Goal: Find specific page/section: Find specific page/section

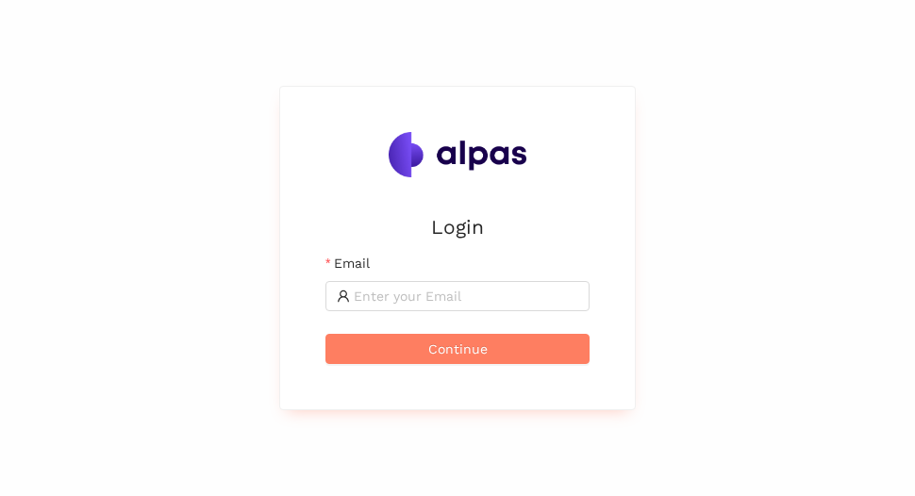
click at [708, 242] on div "Login Email Continue" at bounding box center [457, 248] width 915 height 496
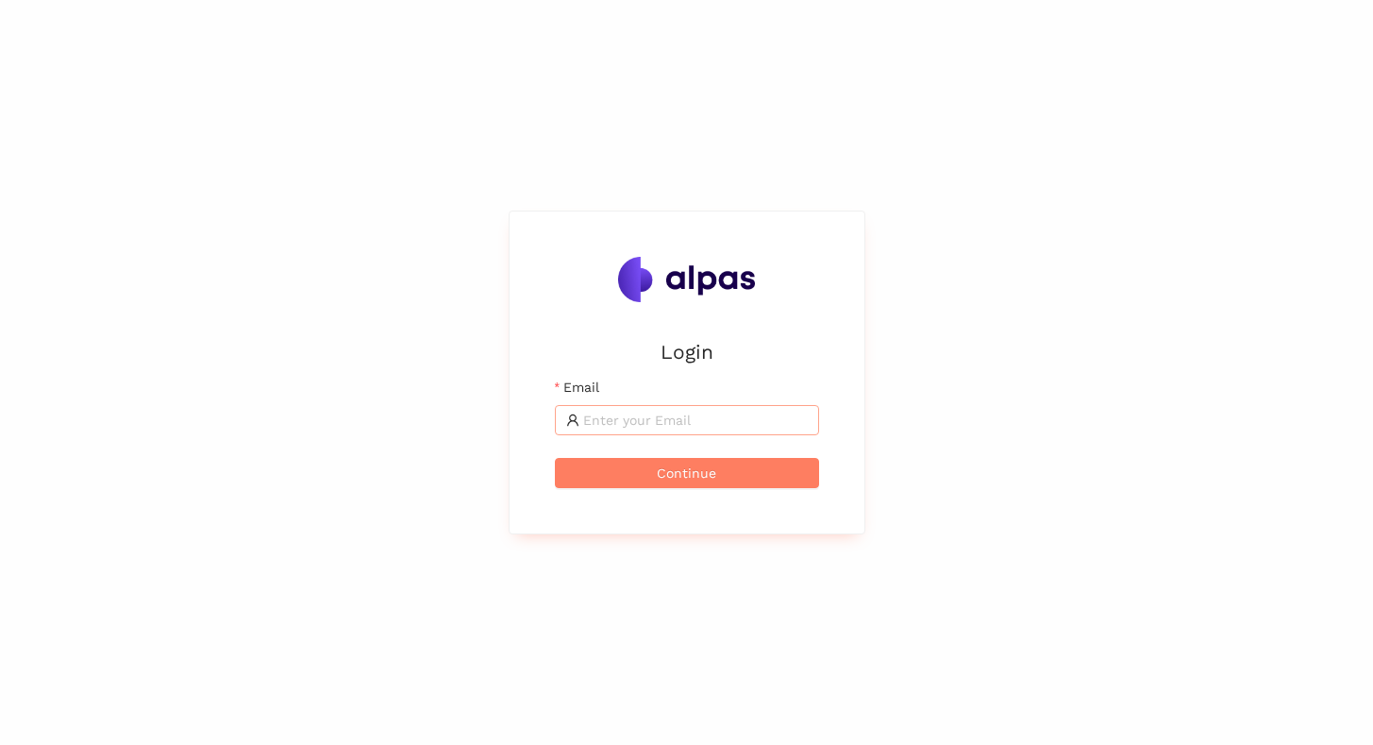
click at [600, 412] on input "Email" at bounding box center [695, 420] width 225 height 21
type input "max@alpas.ai"
click at [667, 477] on span "Continue" at bounding box center [686, 472] width 59 height 21
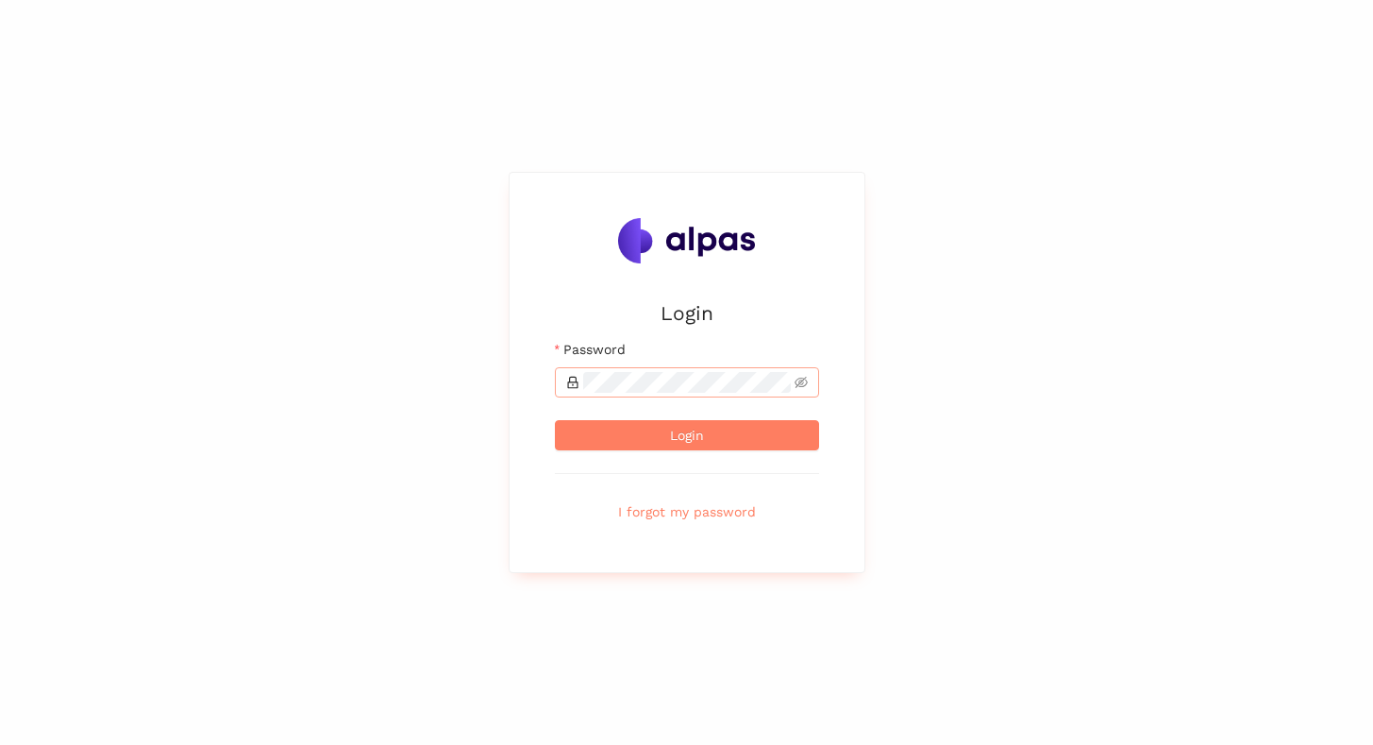
click at [593, 396] on span at bounding box center [687, 382] width 264 height 30
click at [555, 420] on button "Login" at bounding box center [687, 435] width 264 height 30
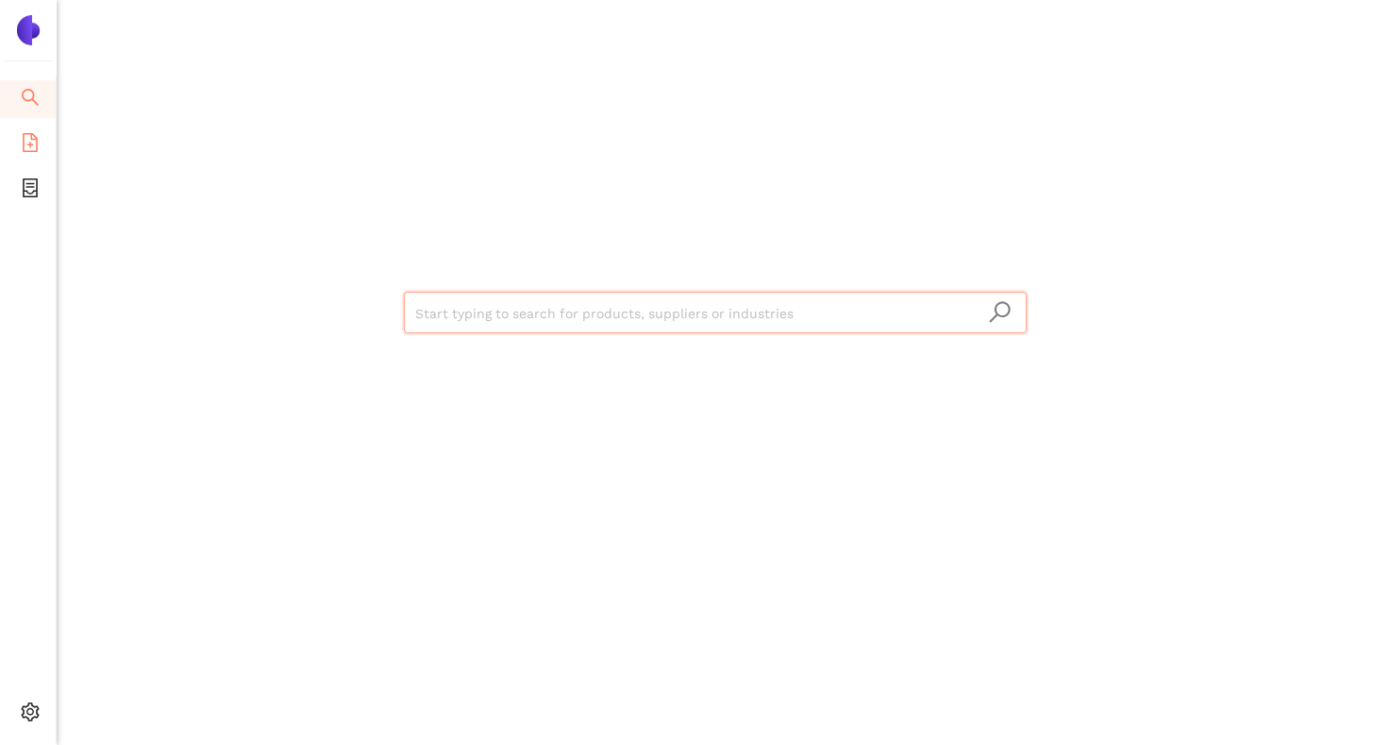
click at [43, 156] on li "eSourcing Templates" at bounding box center [28, 145] width 56 height 38
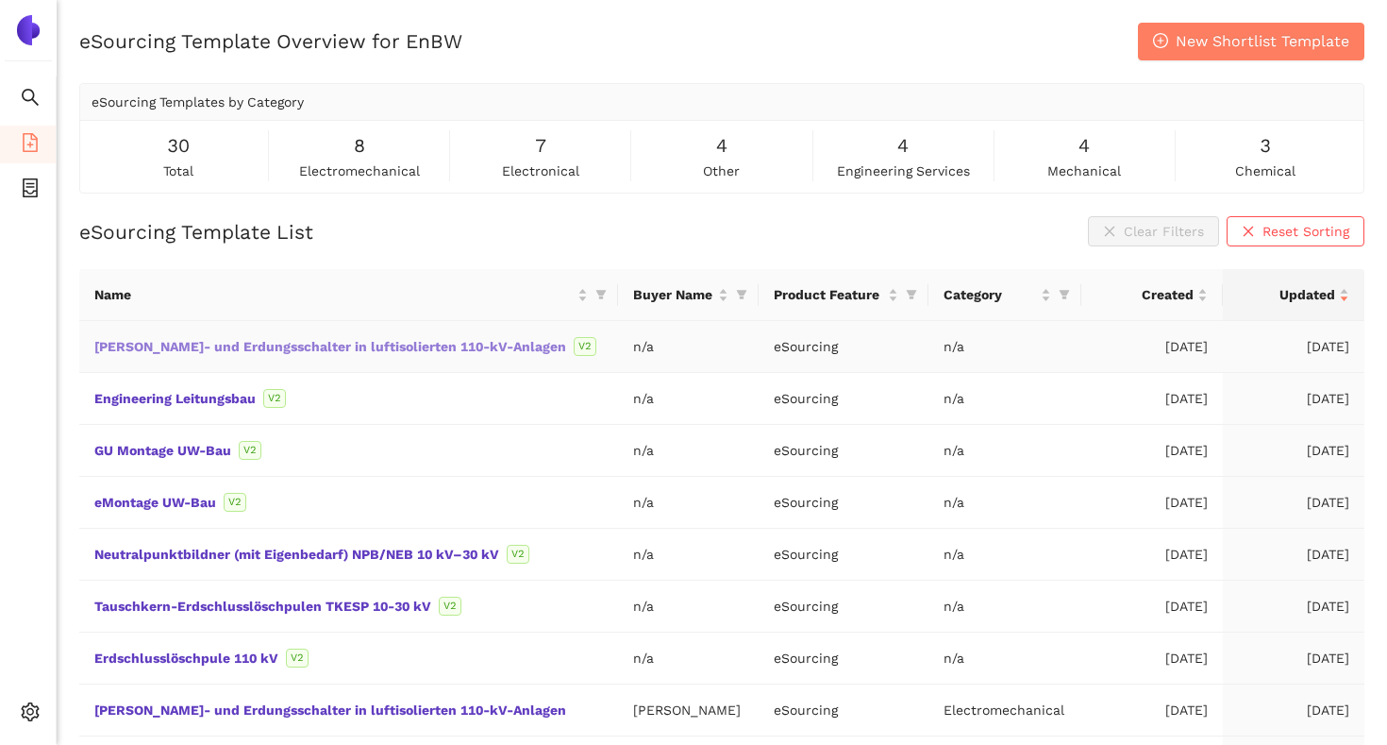
click at [0, 0] on link "[PERSON_NAME]- und Erdungsschalter in luftisolierten 110-kV-Anlagen" at bounding box center [0, 0] width 0 height 0
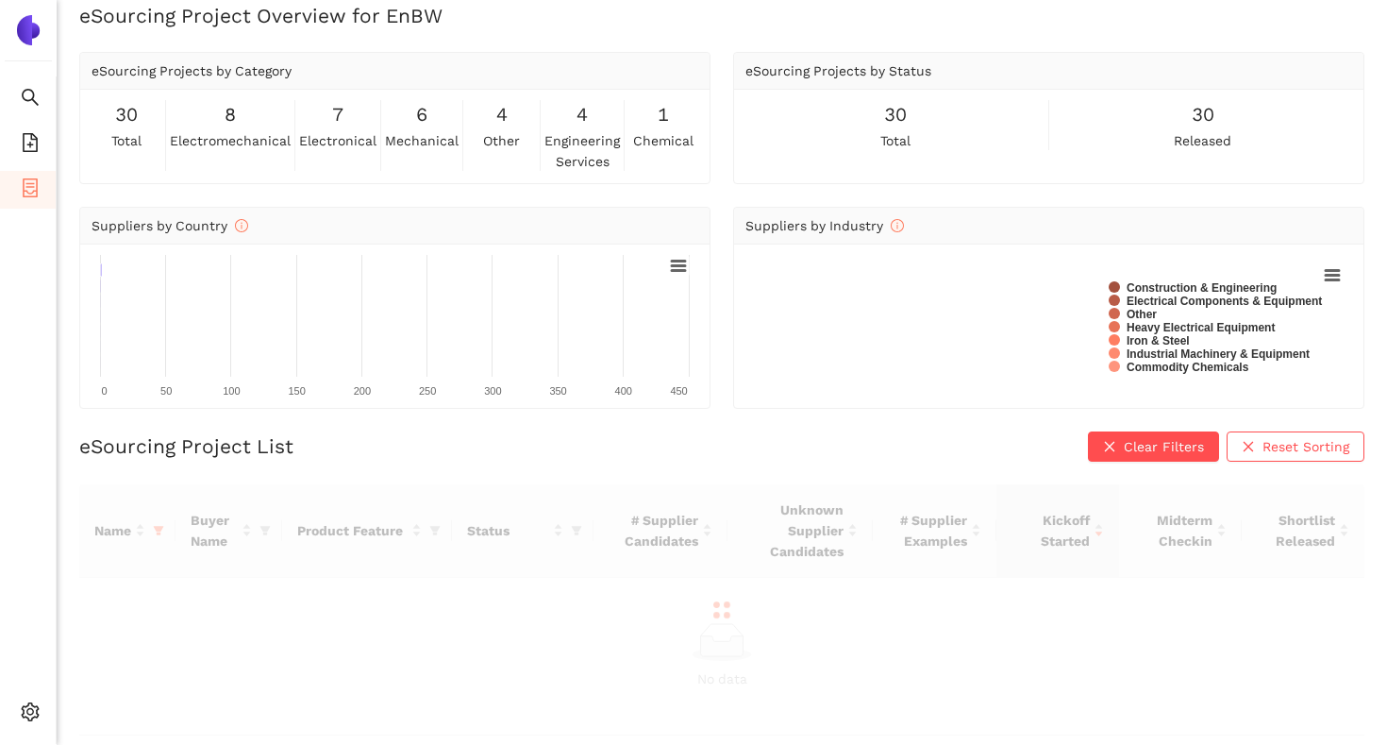
scroll to position [23, 0]
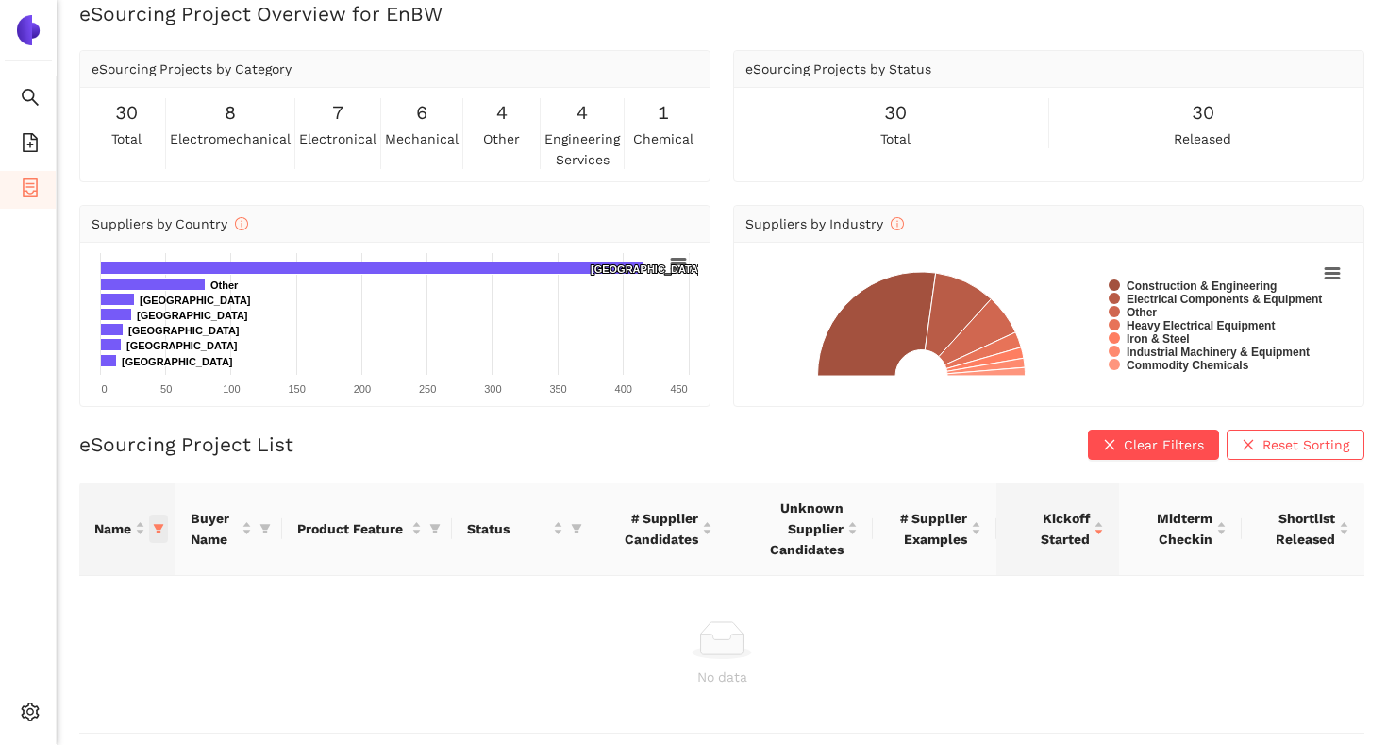
click at [162, 527] on icon "filter" at bounding box center [158, 528] width 11 height 11
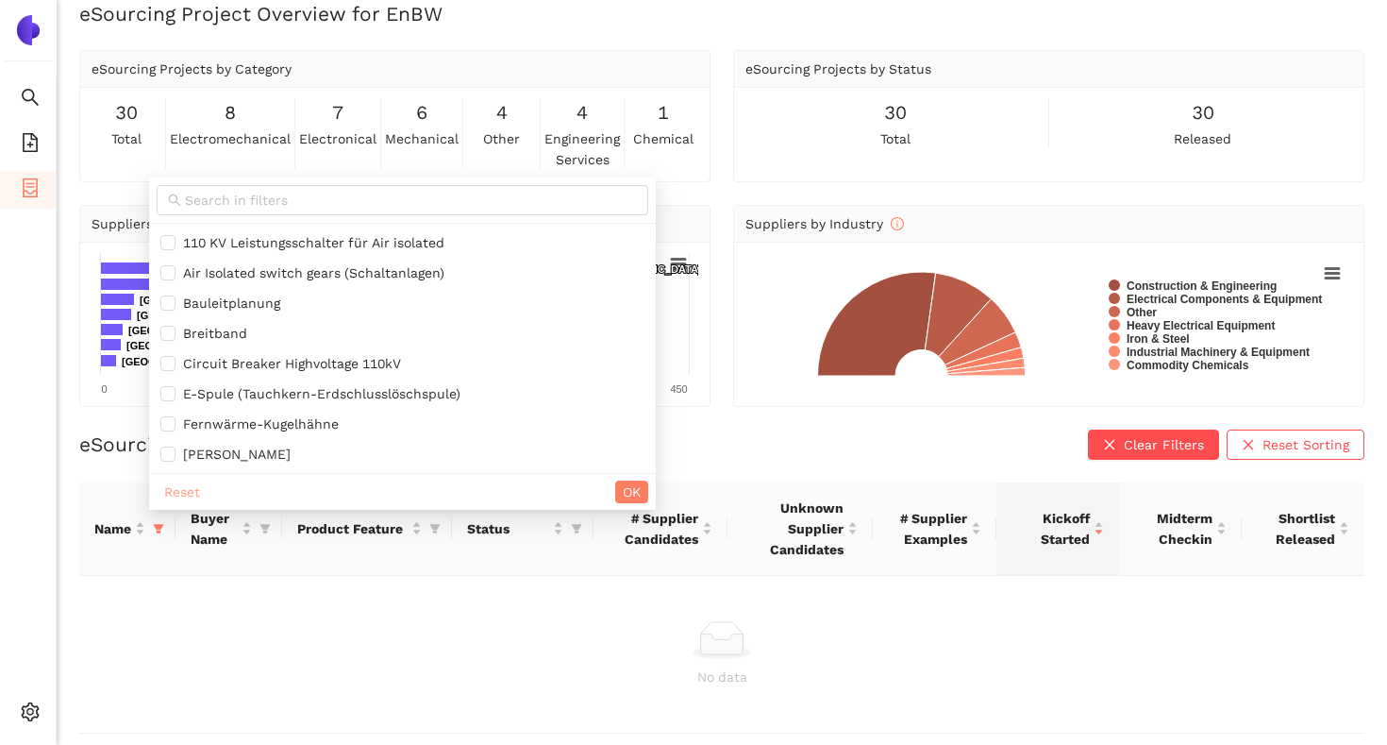
click at [179, 498] on span "Reset" at bounding box center [182, 491] width 36 height 21
click at [623, 497] on span "OK" at bounding box center [632, 491] width 18 height 21
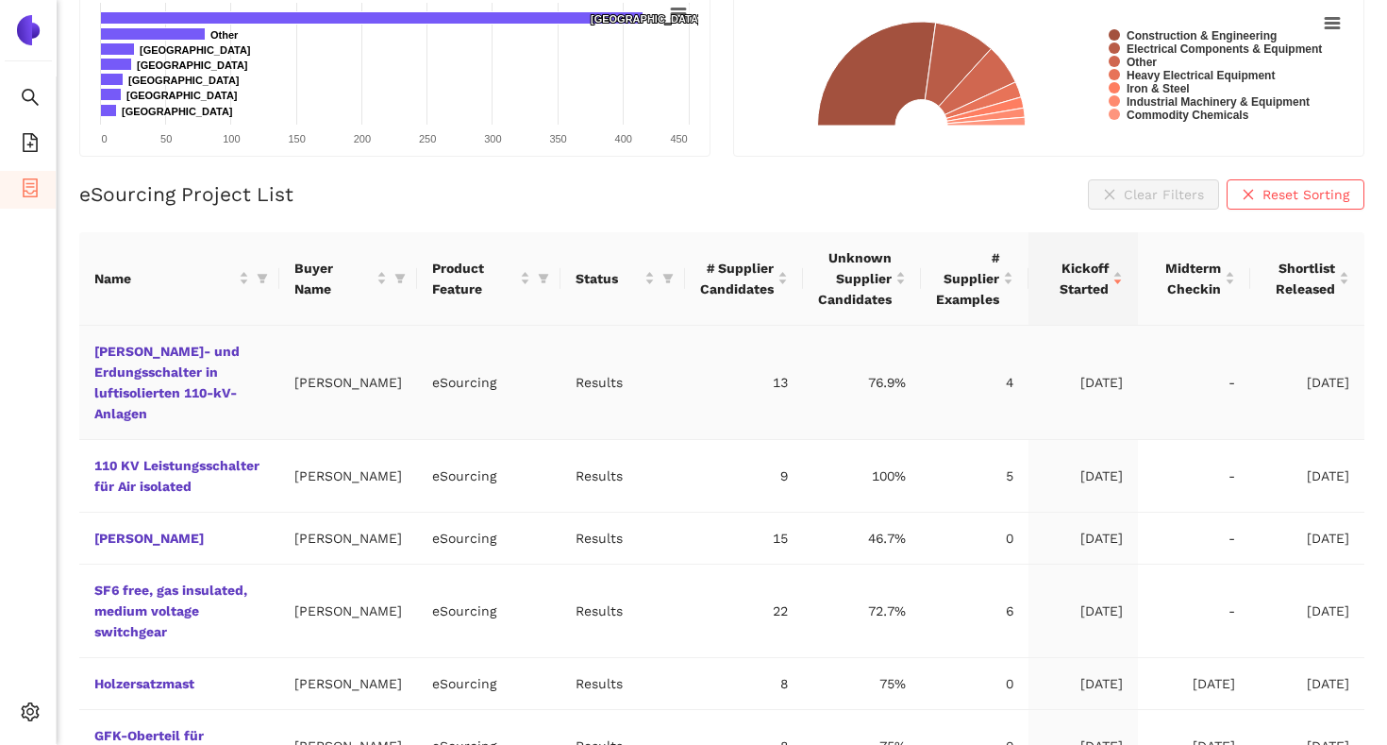
scroll to position [296, 0]
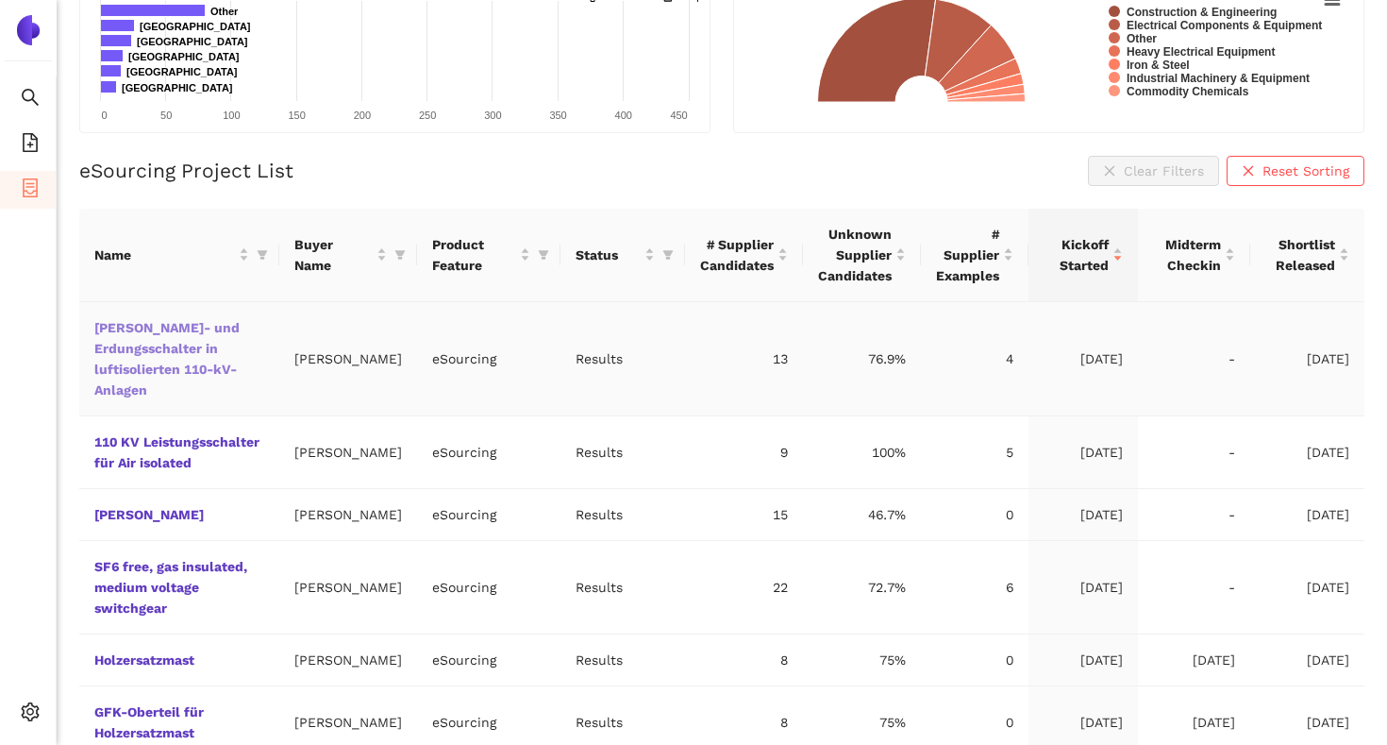
click at [0, 0] on link "[PERSON_NAME]- und Erdungsschalter in luftisolierten 110-kV-Anlagen" at bounding box center [0, 0] width 0 height 0
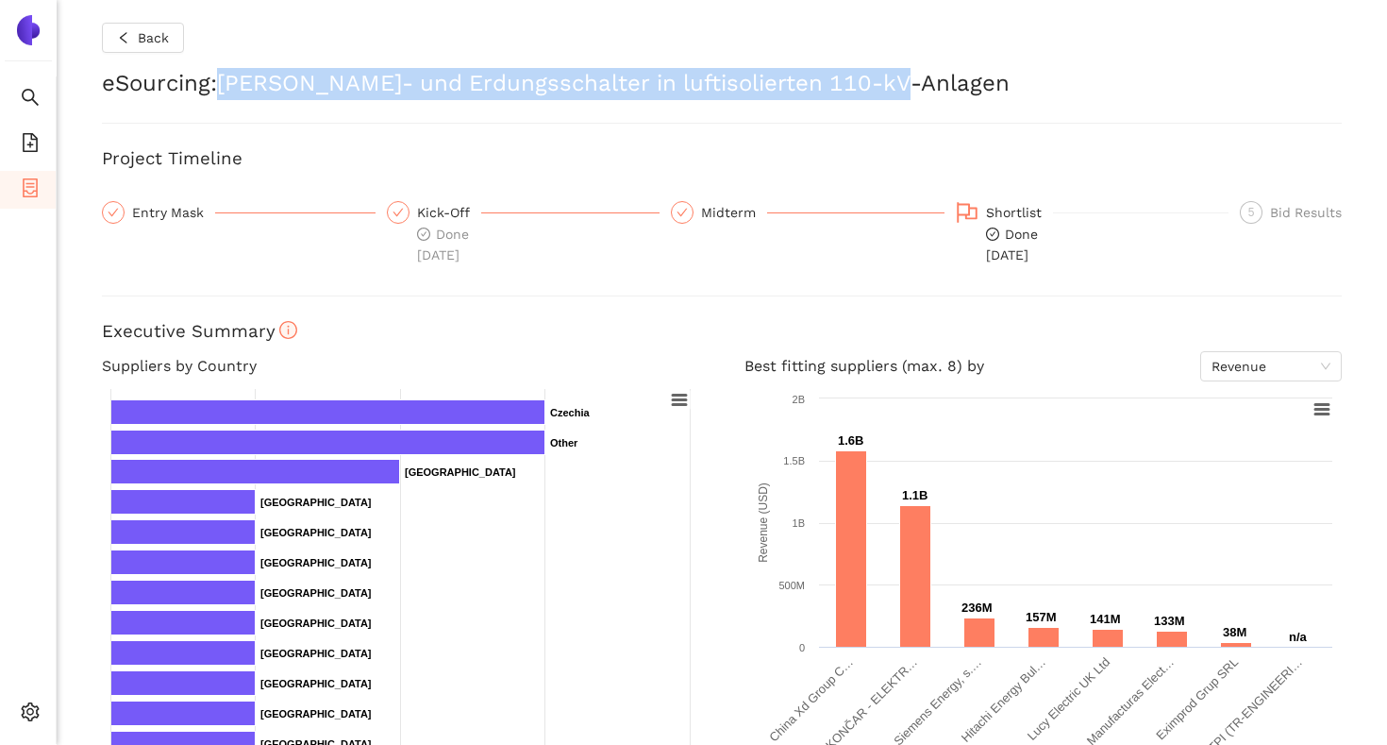
drag, startPoint x: 225, startPoint y: 80, endPoint x: 896, endPoint y: 92, distance: 672.0
click at [896, 92] on h2 "eSourcing : [PERSON_NAME]- und Erdungsschalter in luftisolierten 110-kV-Anlagen" at bounding box center [722, 84] width 1240 height 32
copy h2 "[PERSON_NAME]- und Erdungsschalter in luftisolierten 110-kV-Anlagen"
click at [146, 44] on span "Back" at bounding box center [153, 37] width 31 height 21
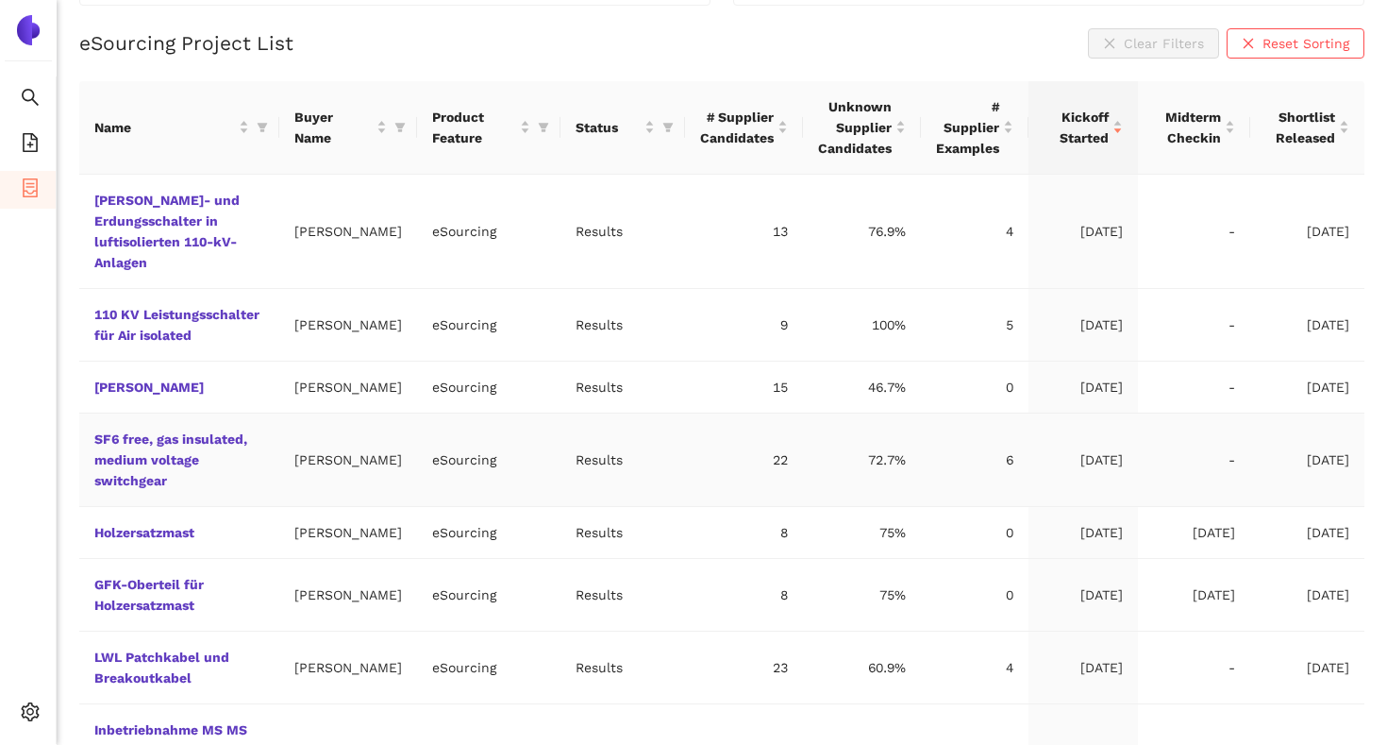
scroll to position [373, 0]
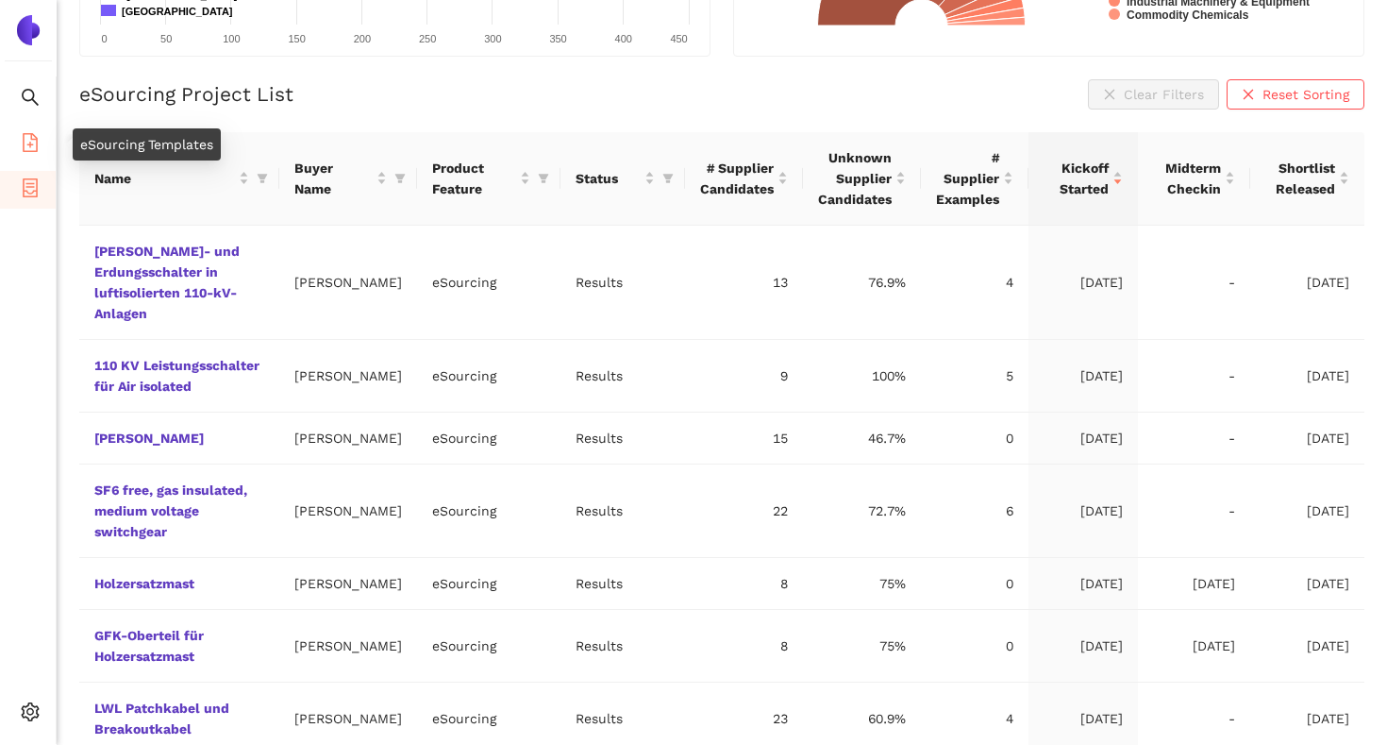
click at [43, 146] on li "eSourcing Templates" at bounding box center [28, 145] width 56 height 38
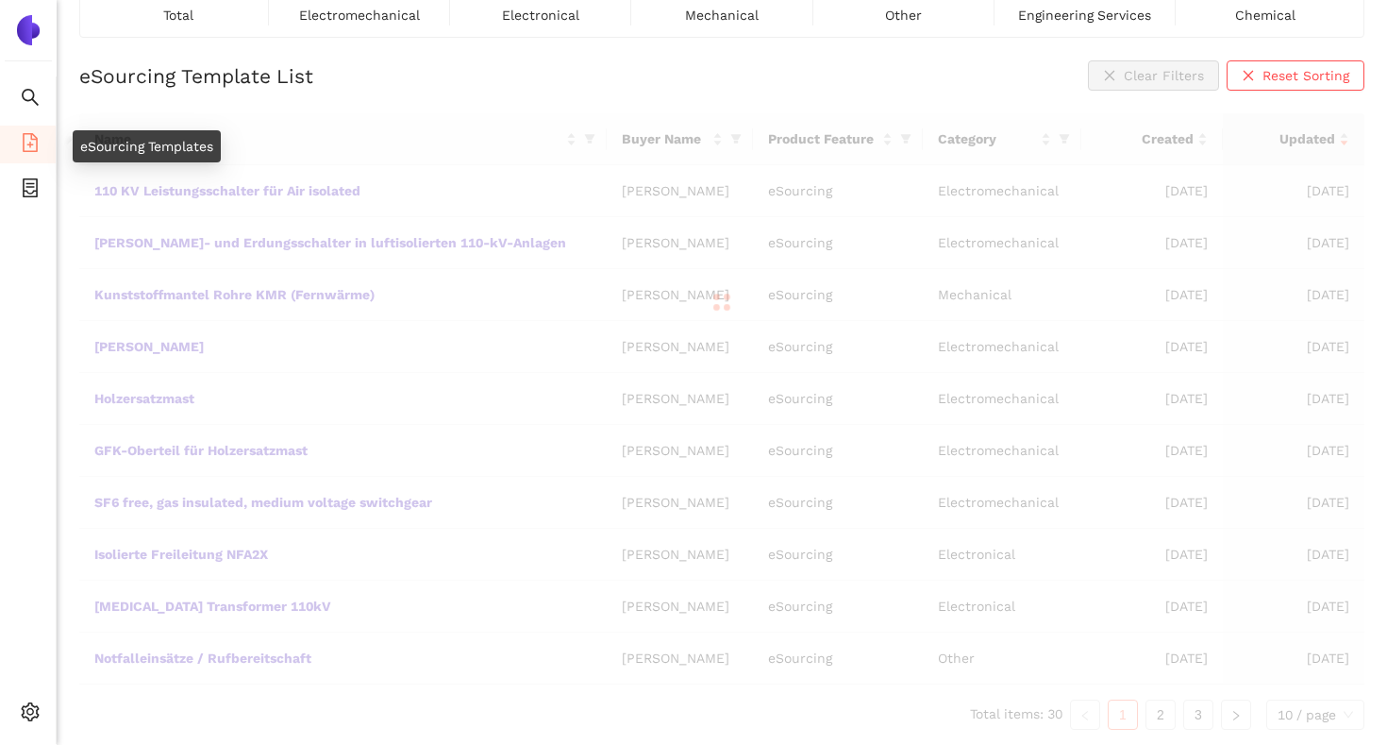
scroll to position [156, 0]
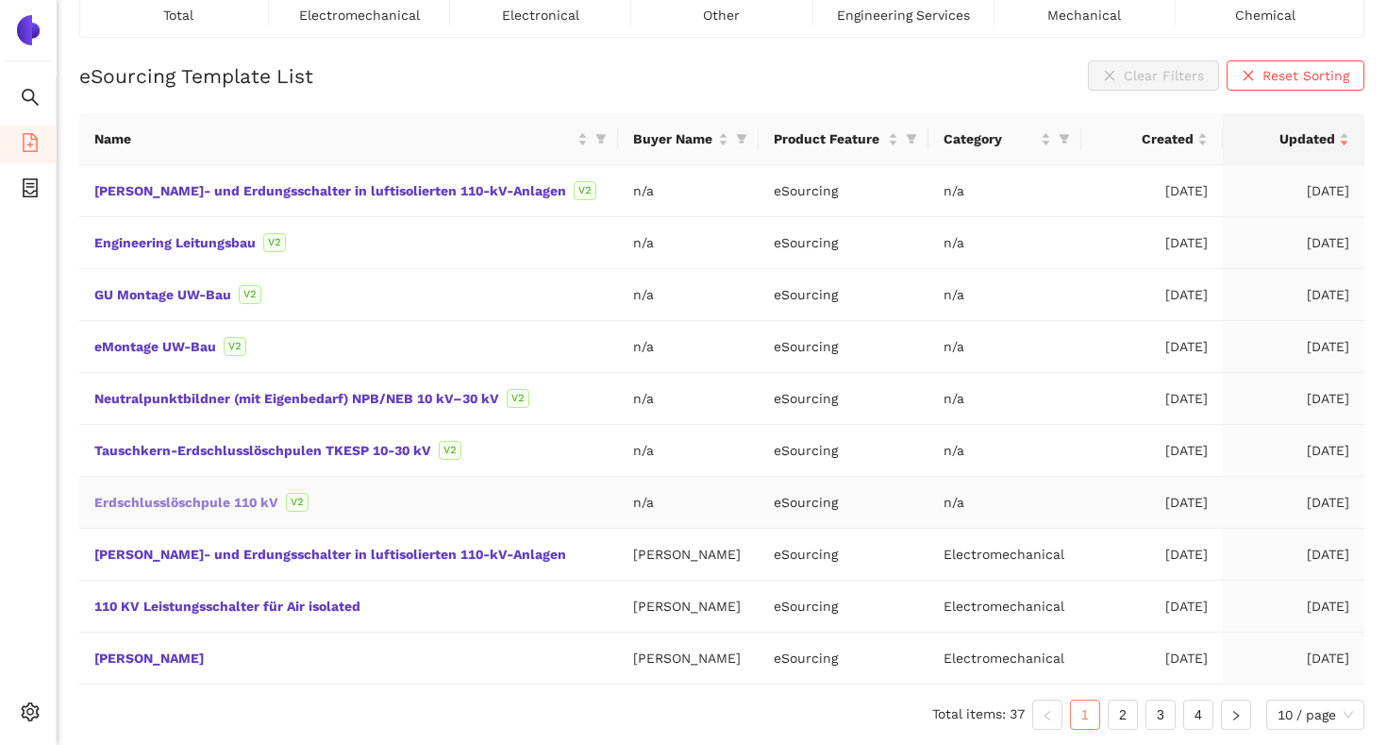
click at [0, 0] on link "Erdschlusslöschpule 110 kV" at bounding box center [0, 0] width 0 height 0
